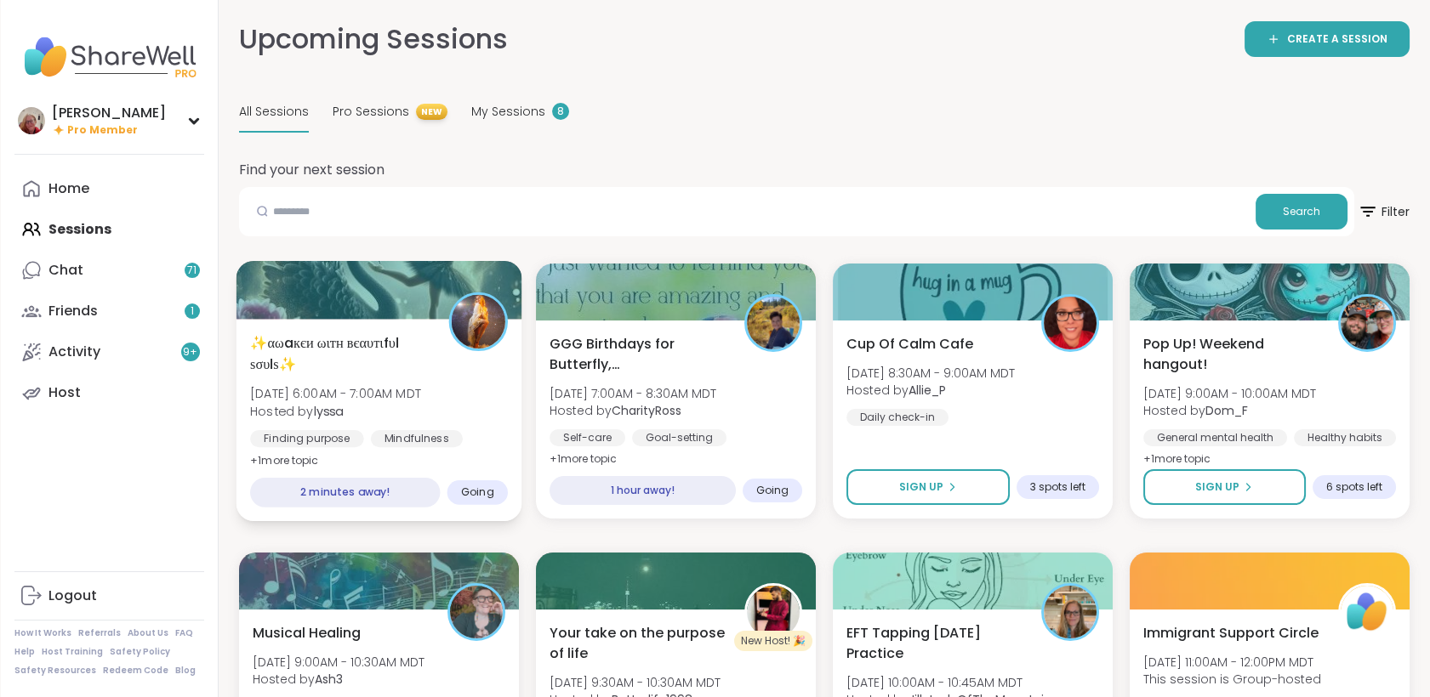
click at [443, 363] on div "✨αωaкєи ωιтн вєαυтιfυℓ ѕσυℓѕ✨ [DATE] 6:00AM - 7:00AM MDT Hosted by lyssa Findin…" at bounding box center [379, 402] width 258 height 139
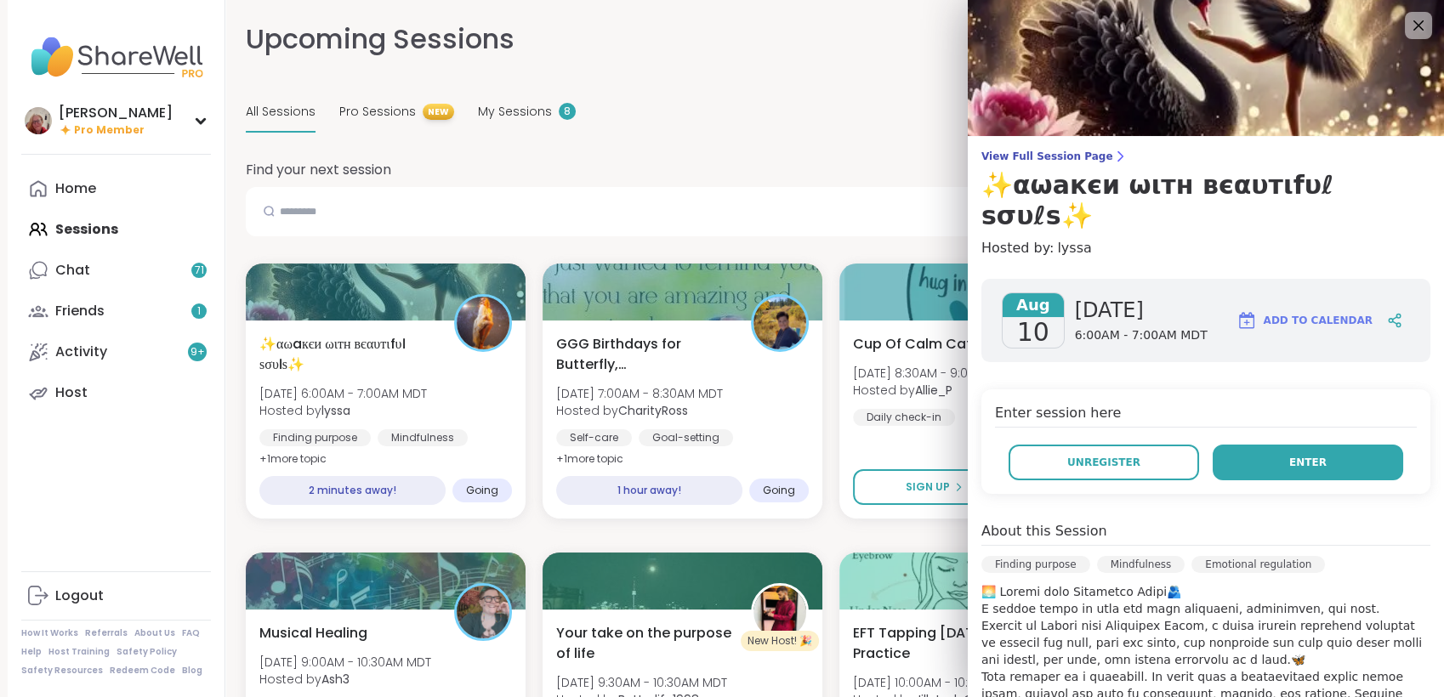
click at [1289, 455] on span "Enter" at bounding box center [1307, 462] width 37 height 15
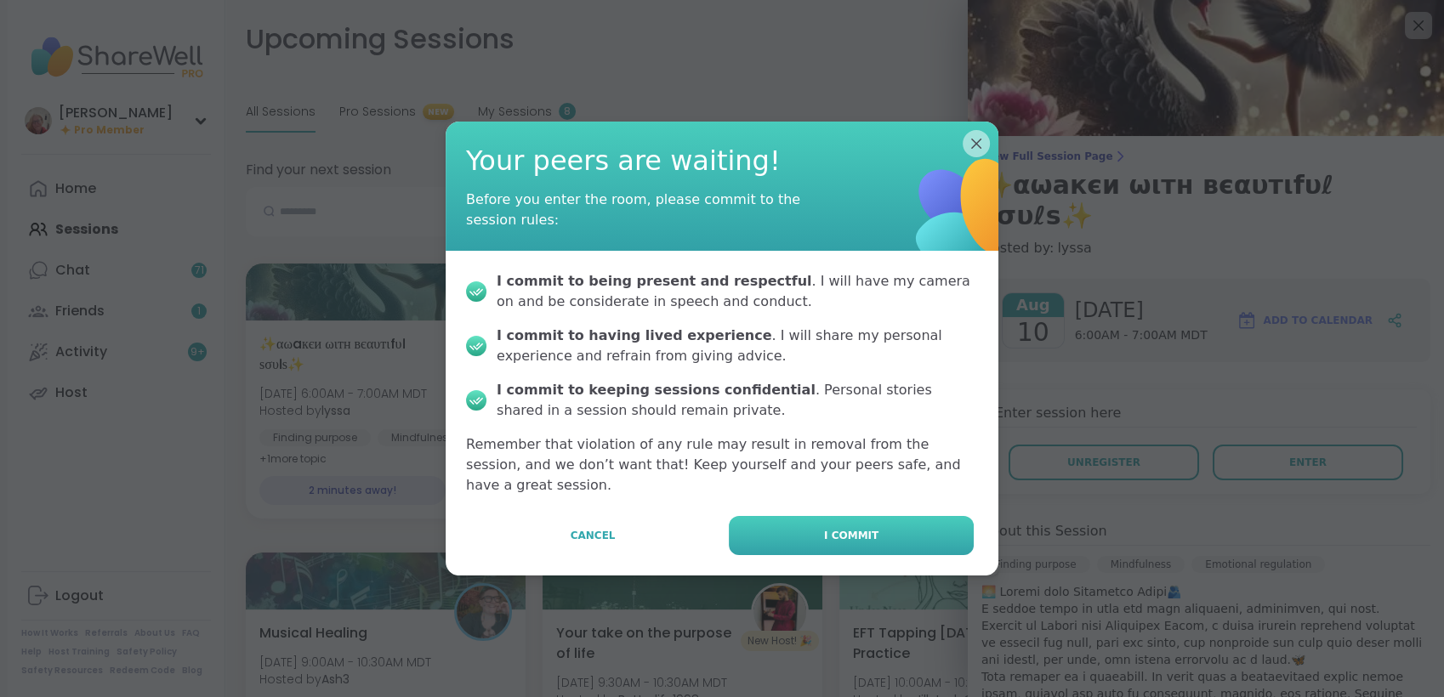
click at [882, 520] on button "I commit" at bounding box center [851, 535] width 245 height 39
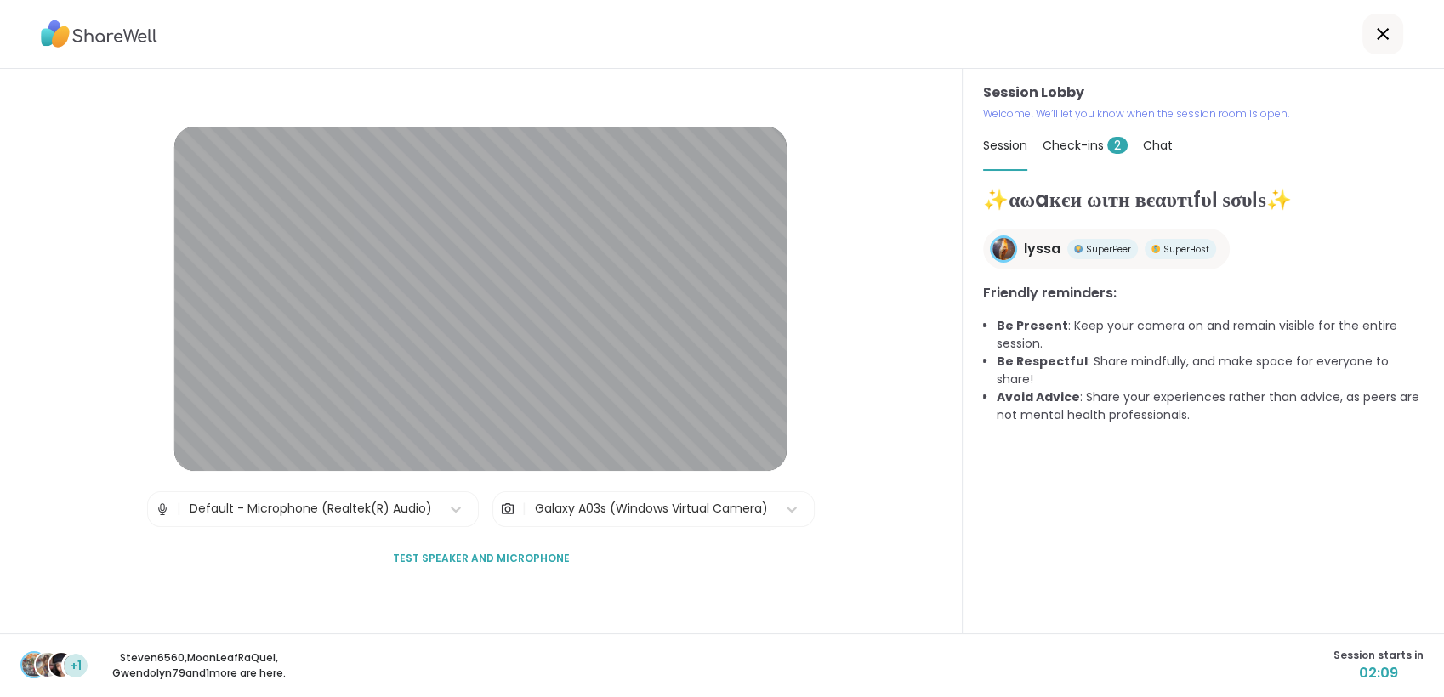
click at [1131, 151] on div "Session Check-ins 2 Chat" at bounding box center [1203, 146] width 441 height 49
click at [1152, 145] on span "Chat" at bounding box center [1158, 145] width 30 height 17
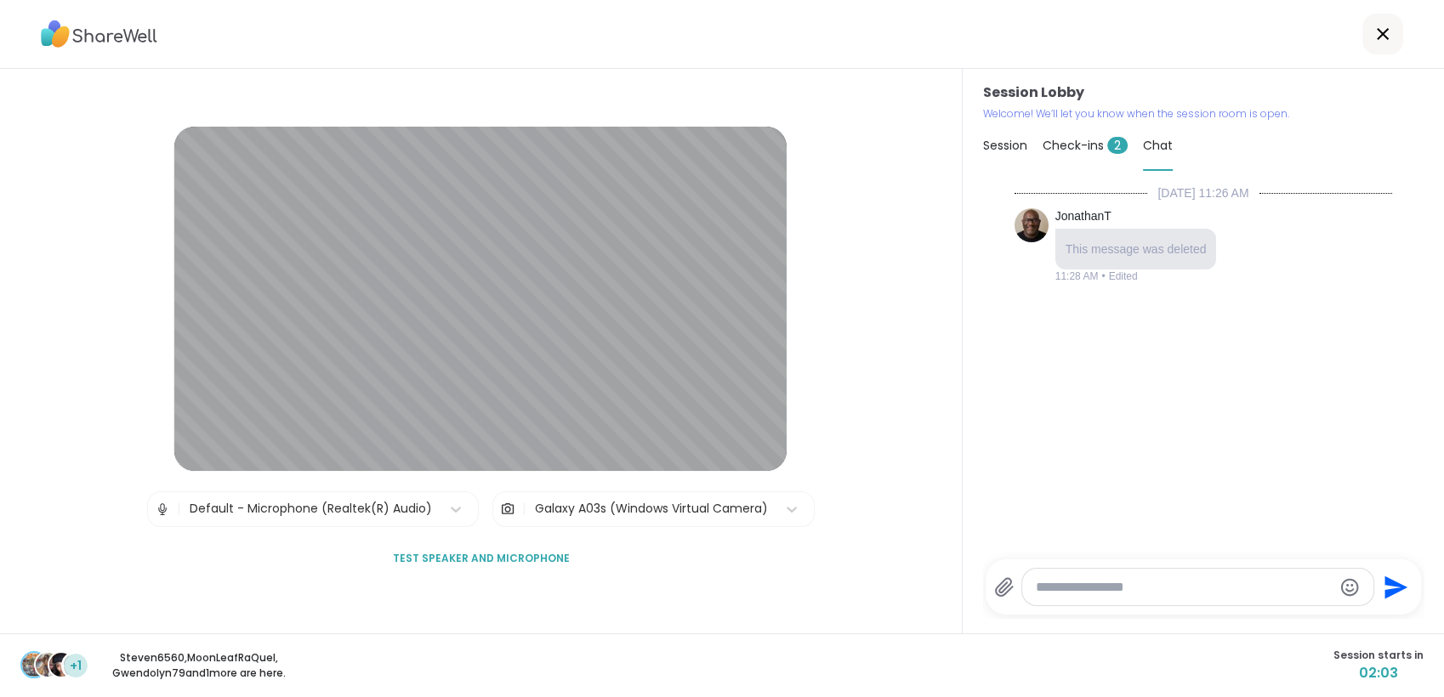
click at [1087, 586] on textarea "Type your message" at bounding box center [1184, 587] width 297 height 17
type textarea "***"
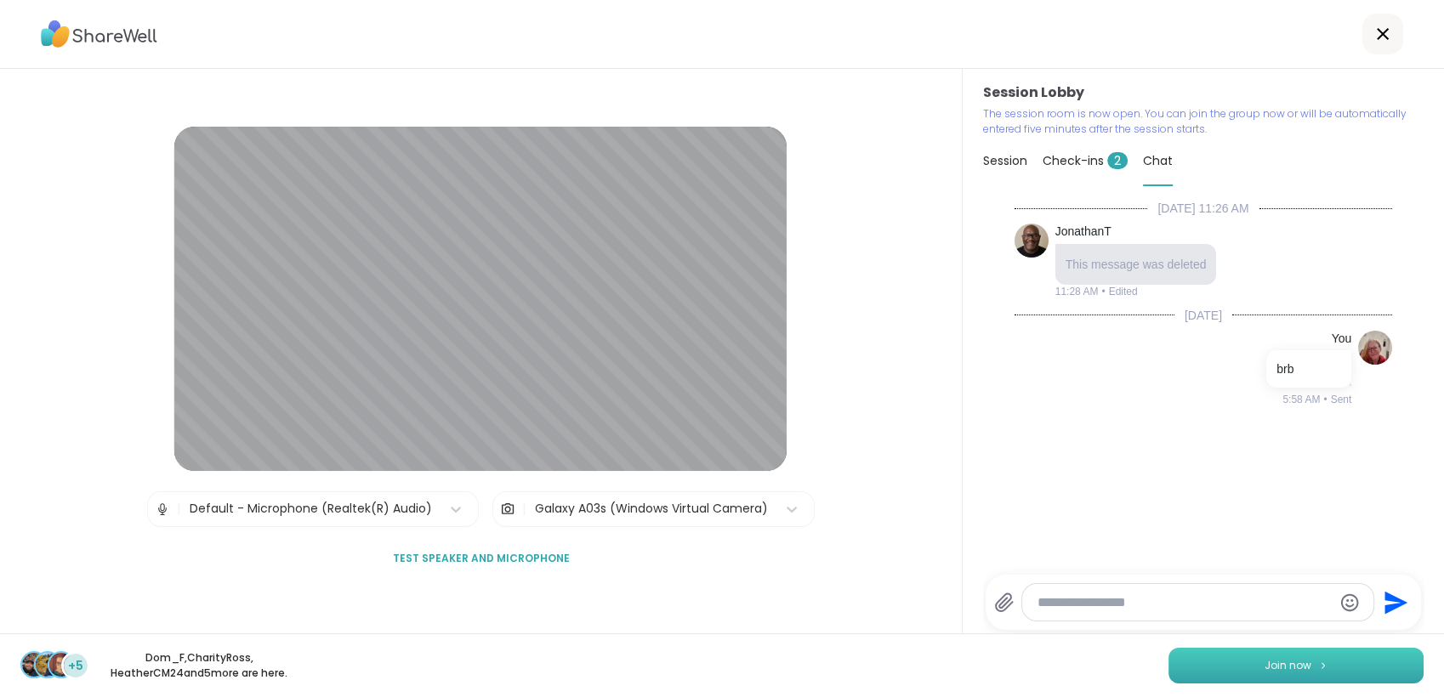
click at [1288, 667] on span "Join now" at bounding box center [1288, 665] width 47 height 15
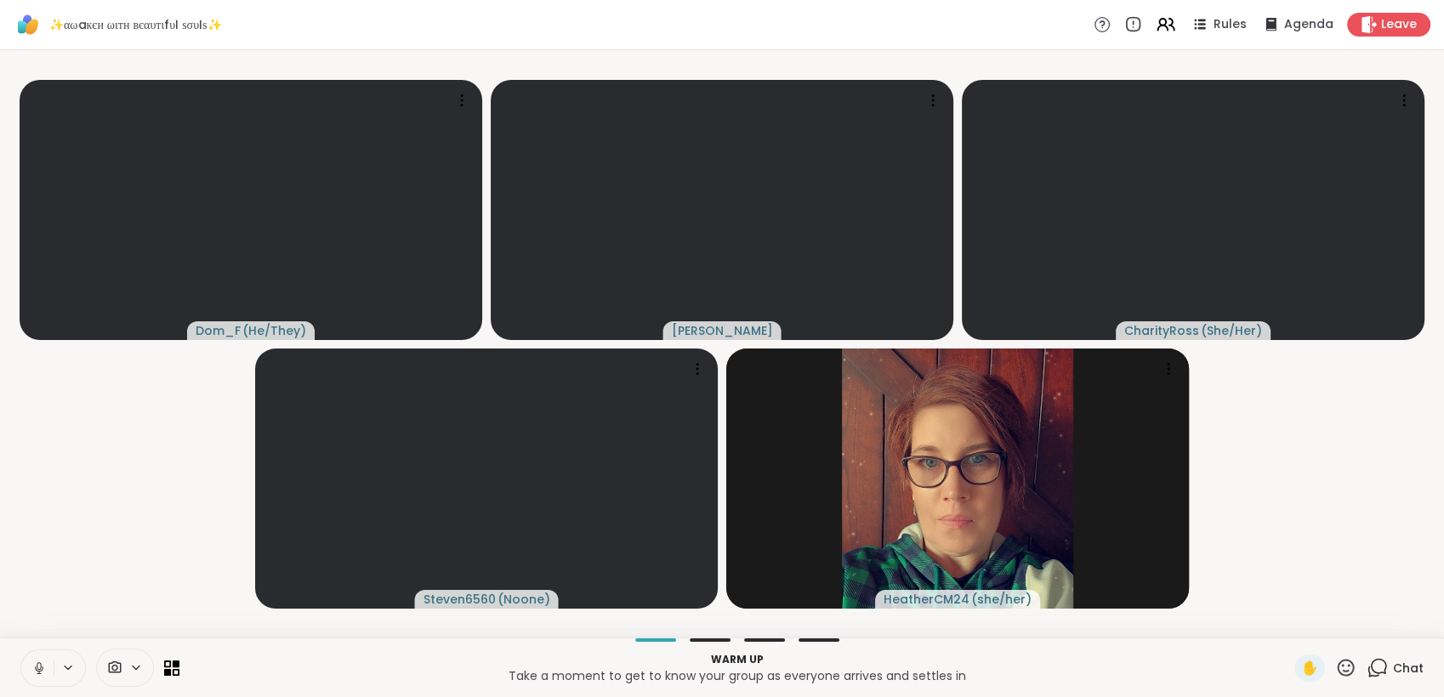
click at [37, 663] on icon at bounding box center [39, 666] width 4 height 8
